Goal: Information Seeking & Learning: Learn about a topic

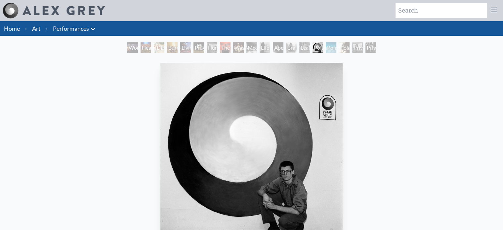
click at [175, 48] on div "Burnt Offering" at bounding box center [172, 47] width 11 height 11
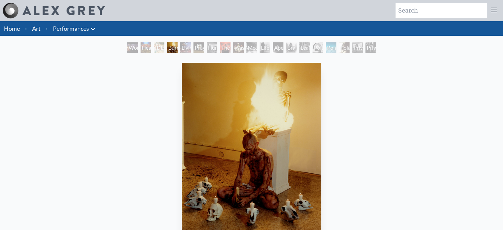
click at [367, 48] on div "Private Subway" at bounding box center [370, 47] width 11 height 11
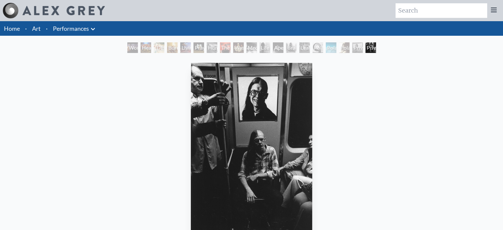
click at [336, 47] on div "Polar Wandering" at bounding box center [330, 47] width 11 height 11
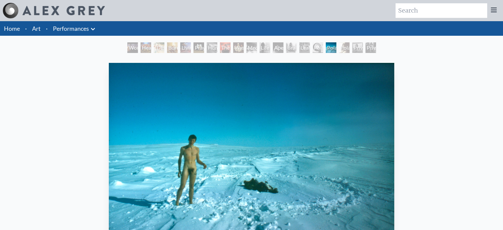
click at [342, 49] on div "Polarity Works" at bounding box center [344, 47] width 11 height 11
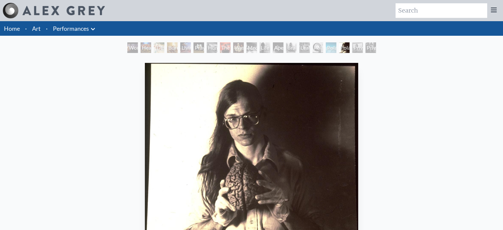
click at [41, 26] on li "Art" at bounding box center [36, 28] width 14 height 15
click at [34, 29] on link "Art" at bounding box center [36, 28] width 9 height 9
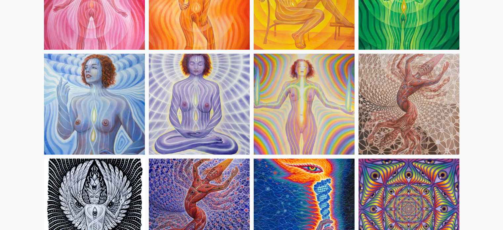
scroll to position [544, 0]
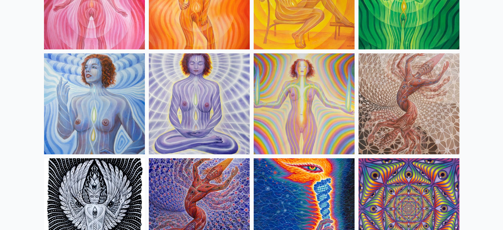
click at [422, 106] on img at bounding box center [408, 103] width 101 height 101
